Goal: Task Accomplishment & Management: Manage account settings

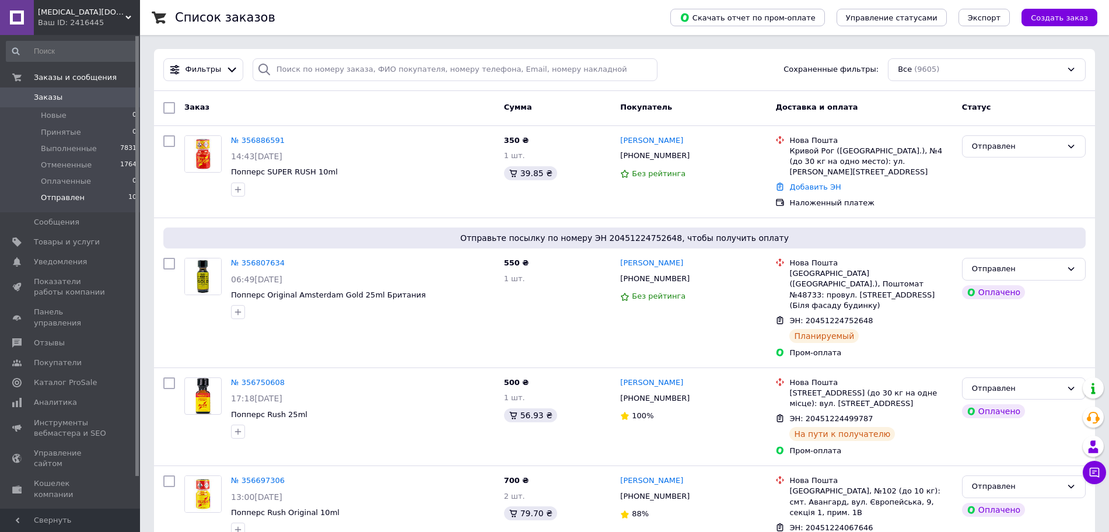
click at [111, 197] on li "Отправлен 10" at bounding box center [71, 201] width 143 height 22
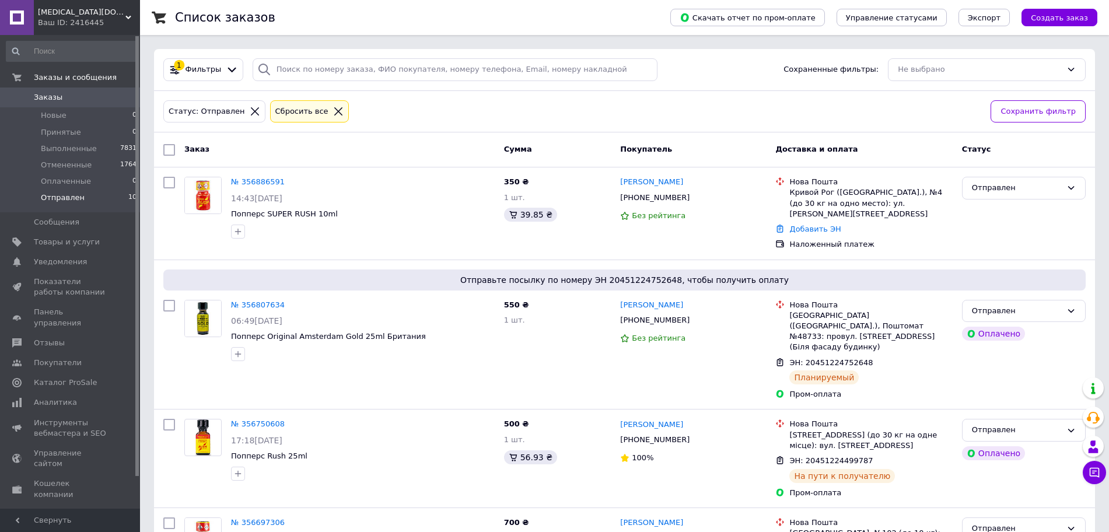
click at [333, 114] on icon at bounding box center [338, 111] width 10 height 10
